Goal: Task Accomplishment & Management: Manage account settings

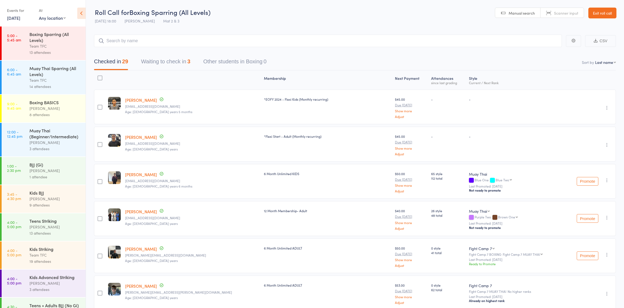
click at [175, 59] on button "Waiting to check in 3" at bounding box center [165, 63] width 49 height 14
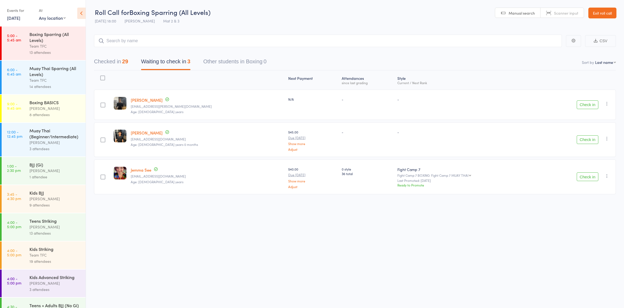
click at [584, 101] on button "Check in" at bounding box center [588, 104] width 22 height 9
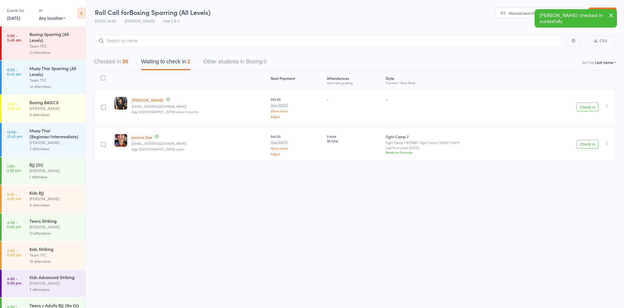
click at [585, 104] on button "Check in" at bounding box center [588, 106] width 22 height 9
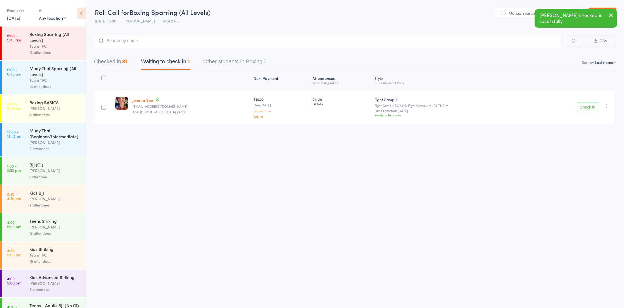
click at [606, 105] on icon "button" at bounding box center [607, 105] width 5 height 5
click at [592, 167] on li "Mark absent" at bounding box center [588, 167] width 45 height 7
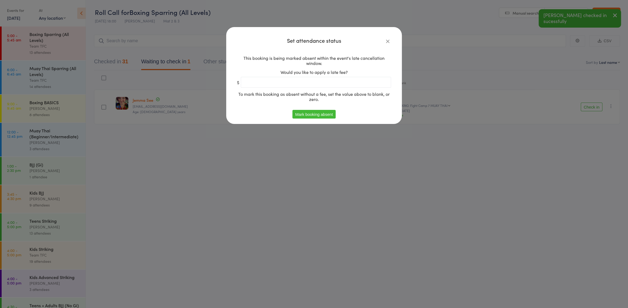
drag, startPoint x: 280, startPoint y: 105, endPoint x: 308, endPoint y: 118, distance: 31.0
click at [281, 105] on div "This booking is being marked absent within the event's late cancellation window…" at bounding box center [314, 80] width 154 height 59
click at [311, 118] on button "Mark booking absent" at bounding box center [313, 114] width 43 height 9
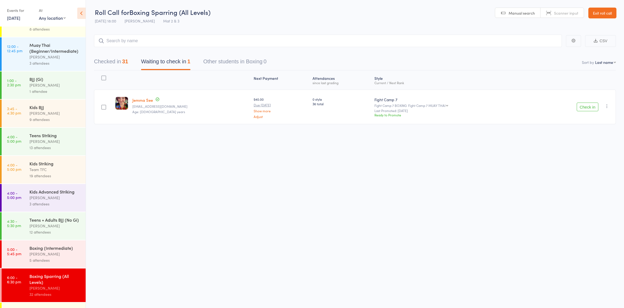
scroll to position [157, 0]
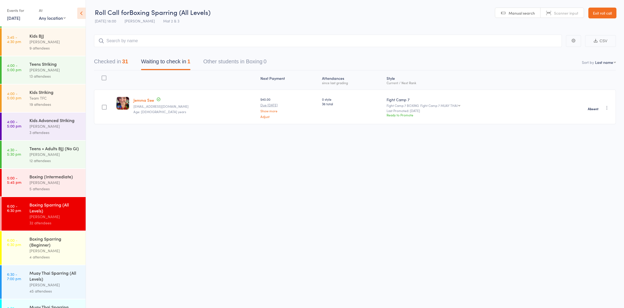
click at [47, 245] on div "Boxing Sparring (Beginner)" at bounding box center [55, 241] width 52 height 12
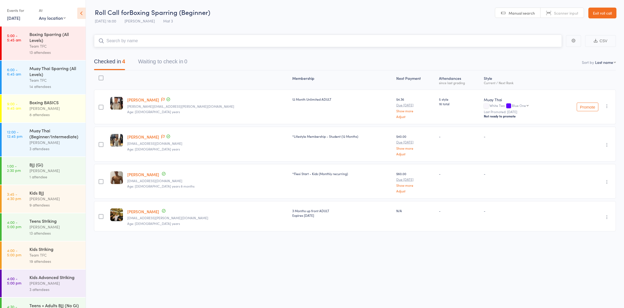
click at [175, 59] on button "Waiting to check in 0" at bounding box center [162, 63] width 49 height 14
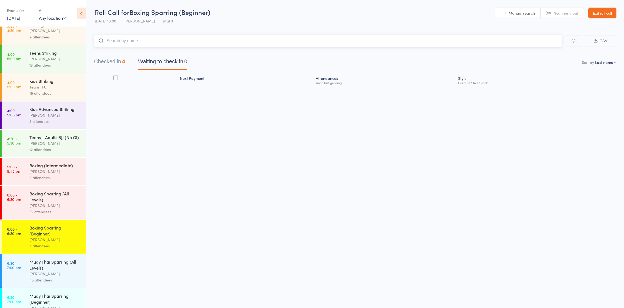
scroll to position [186, 0]
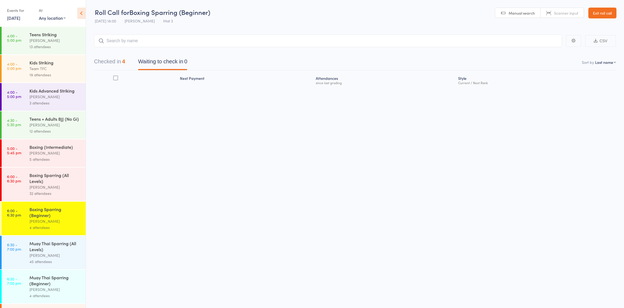
click at [51, 196] on div "32 attendees" at bounding box center [55, 193] width 52 height 6
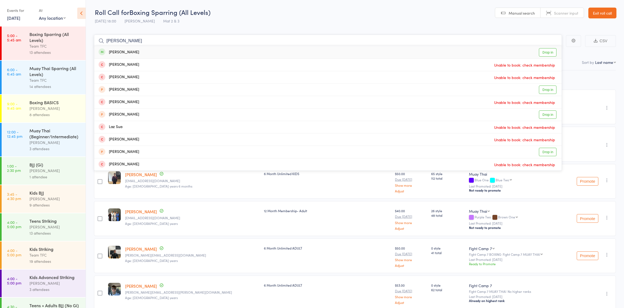
type input "[PERSON_NAME]"
click at [551, 54] on link "Drop in" at bounding box center [548, 52] width 18 height 8
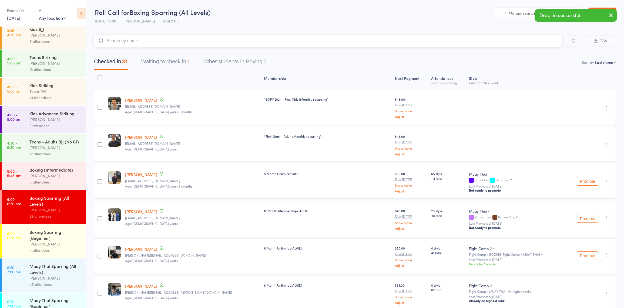
scroll to position [194, 0]
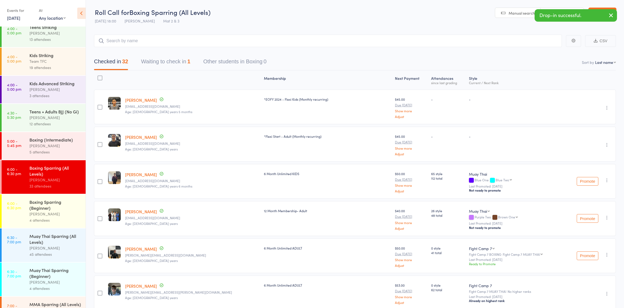
click at [52, 245] on div "Muay Thai Sparring (All Levels)" at bounding box center [55, 239] width 52 height 12
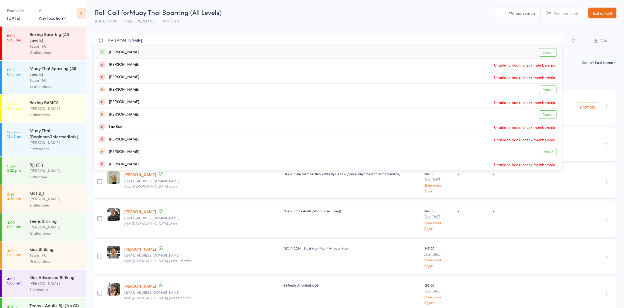
type input "[PERSON_NAME]"
click at [156, 47] on div "[PERSON_NAME] Drop in" at bounding box center [328, 52] width 468 height 12
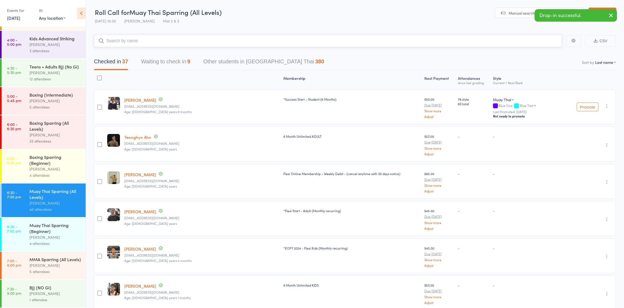
scroll to position [255, 0]
click at [45, 260] on div "MMA Sparring (All Levels)" at bounding box center [55, 259] width 52 height 6
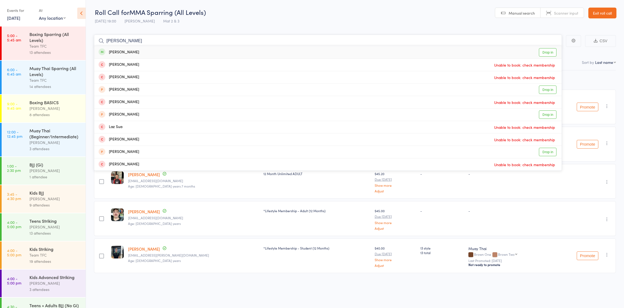
type input "[PERSON_NAME]"
click at [181, 49] on div "[PERSON_NAME] Drop in" at bounding box center [328, 52] width 468 height 12
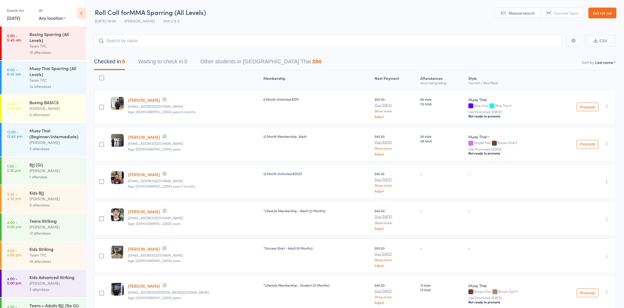
click at [614, 11] on link "Exit roll call" at bounding box center [603, 13] width 28 height 11
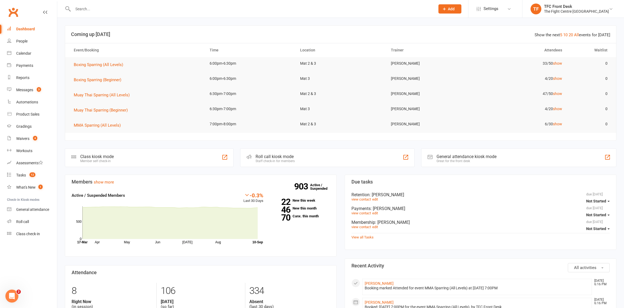
click at [99, 9] on input "text" at bounding box center [251, 9] width 360 height 8
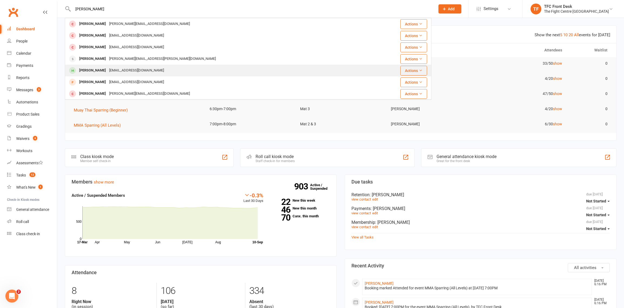
type input "elijah"
click at [100, 68] on div "Elijah Okesene" at bounding box center [93, 70] width 30 height 8
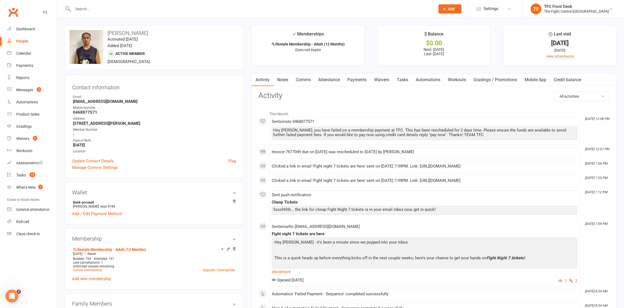
click at [364, 79] on link "Payments" at bounding box center [357, 80] width 27 height 12
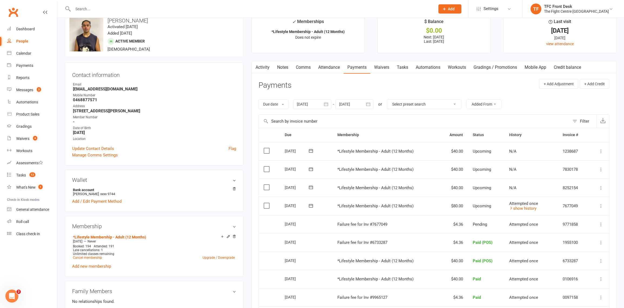
scroll to position [2, 0]
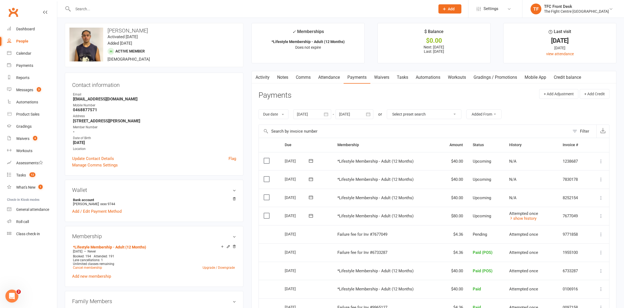
click at [289, 81] on link "Notes" at bounding box center [283, 77] width 19 height 12
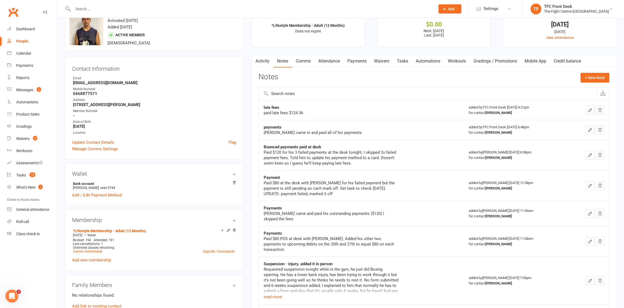
scroll to position [19, 0]
click at [307, 61] on link "Comms" at bounding box center [303, 60] width 22 height 12
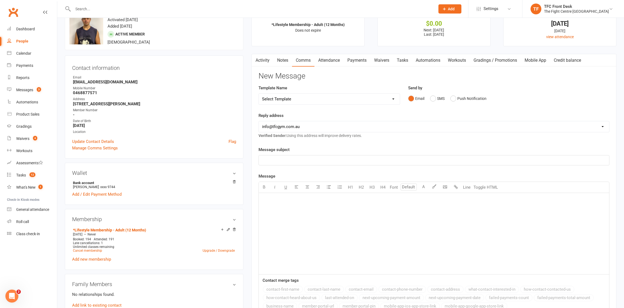
click at [352, 58] on link "Payments" at bounding box center [357, 60] width 27 height 12
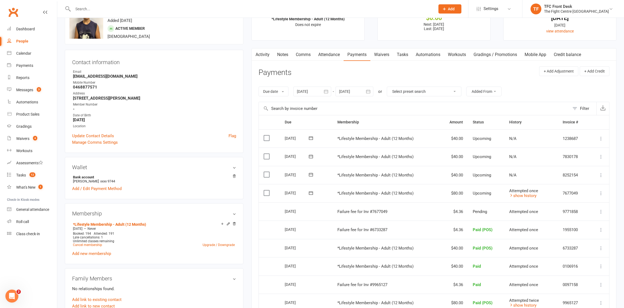
scroll to position [68, 0]
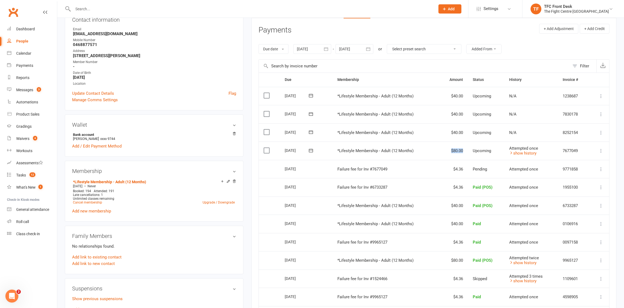
drag, startPoint x: 448, startPoint y: 151, endPoint x: 469, endPoint y: 152, distance: 21.4
click at [469, 152] on tr "Select this 11 Sep 2025 Elijah Okesene *Lifestyle Membership - Adult (12 Months…" at bounding box center [434, 150] width 351 height 18
click at [469, 152] on td "Upcoming" at bounding box center [486, 150] width 36 height 18
drag, startPoint x: 450, startPoint y: 132, endPoint x: 470, endPoint y: 131, distance: 20.3
click at [470, 131] on tr "Select this 18 Sep 2025 Elijah Okesene *Lifestyle Membership - Adult (12 Months…" at bounding box center [434, 132] width 351 height 18
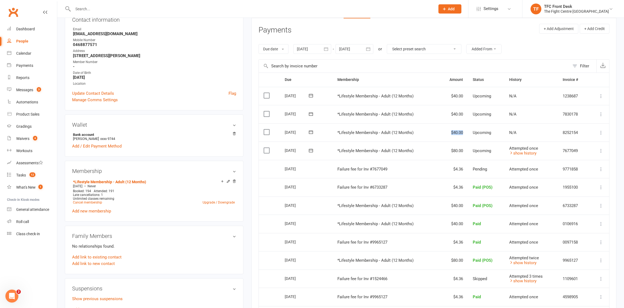
click at [470, 131] on td "Upcoming" at bounding box center [486, 132] width 36 height 18
drag, startPoint x: 472, startPoint y: 168, endPoint x: 494, endPoint y: 166, distance: 22.6
click at [494, 166] on td "Pending" at bounding box center [486, 169] width 36 height 18
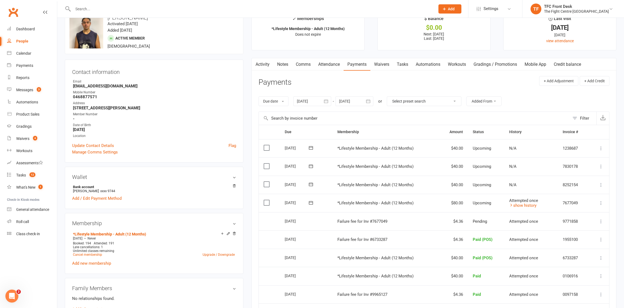
scroll to position [0, 0]
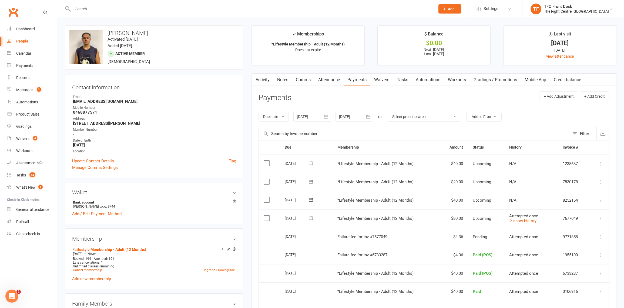
click at [281, 78] on link "Notes" at bounding box center [283, 80] width 19 height 12
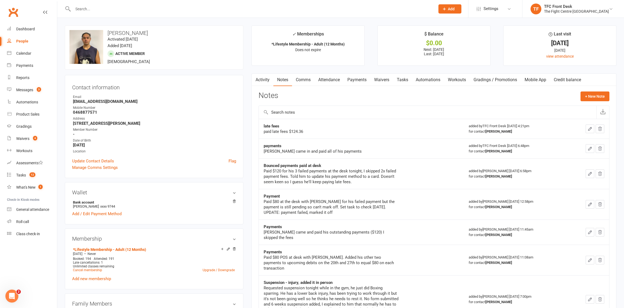
click at [355, 84] on link "Payments" at bounding box center [357, 80] width 27 height 12
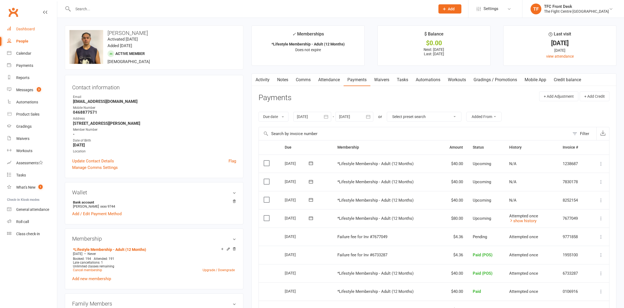
click at [26, 28] on div "Dashboard" at bounding box center [25, 29] width 19 height 4
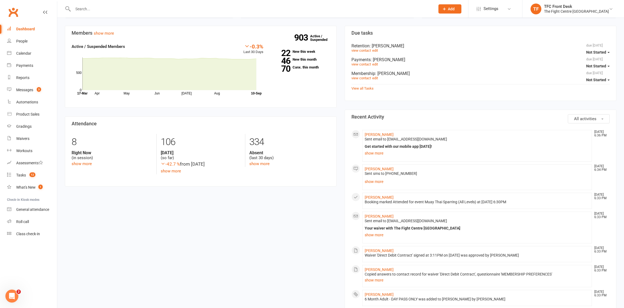
scroll to position [65, 0]
